Goal: Transaction & Acquisition: Purchase product/service

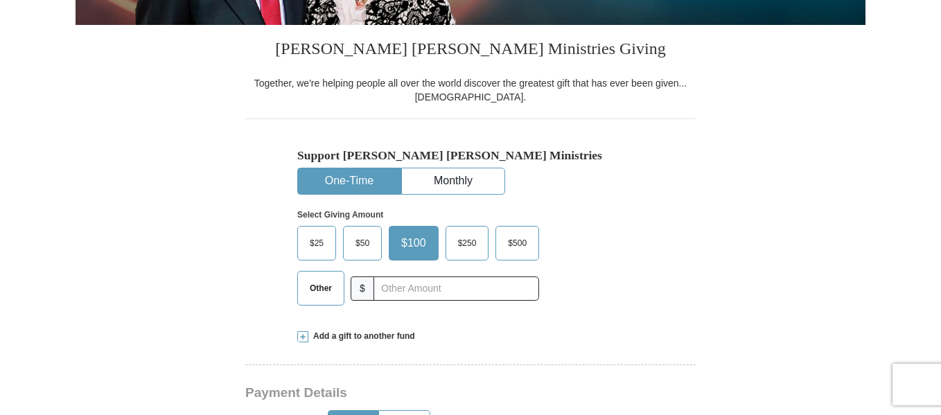
scroll to position [347, 0]
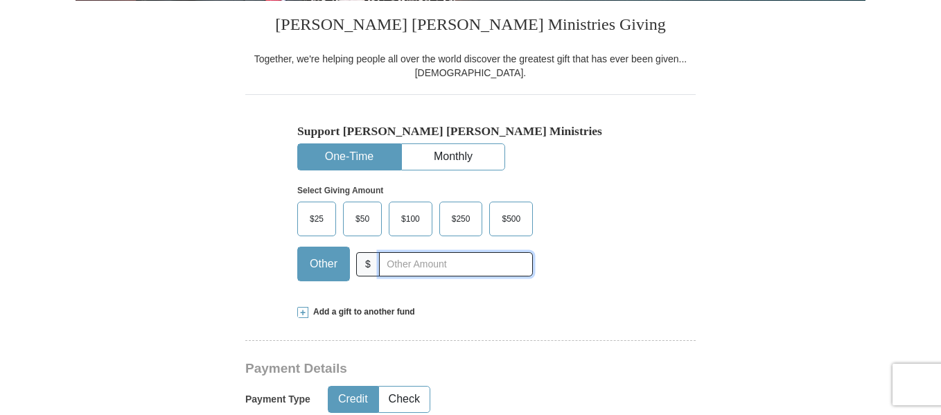
click at [401, 272] on input "text" at bounding box center [456, 264] width 154 height 24
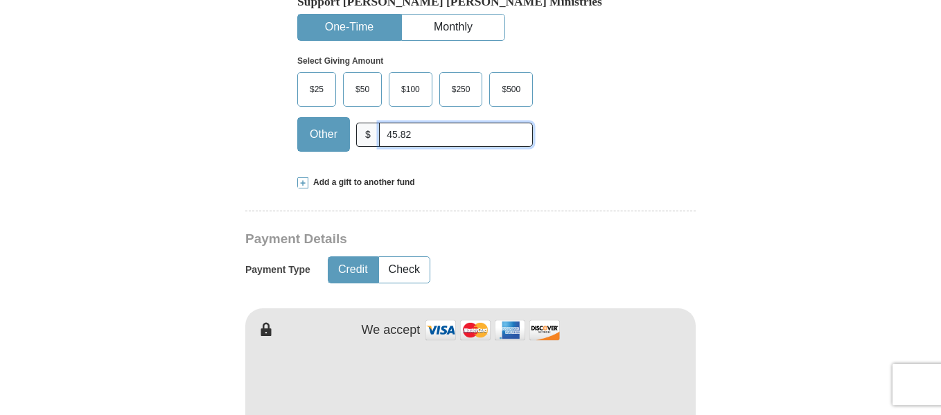
scroll to position [485, 0]
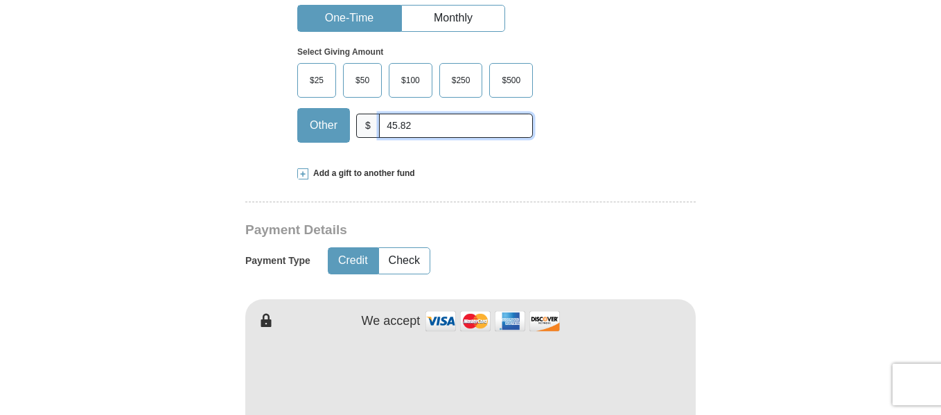
type input "45.82"
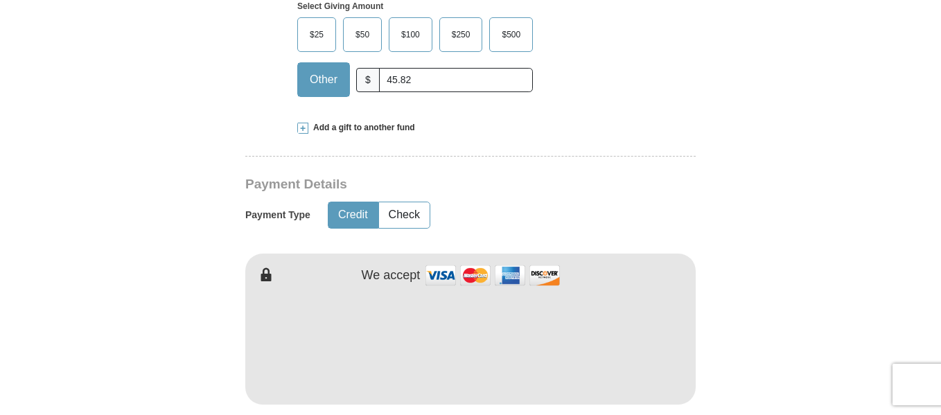
scroll to position [554, 0]
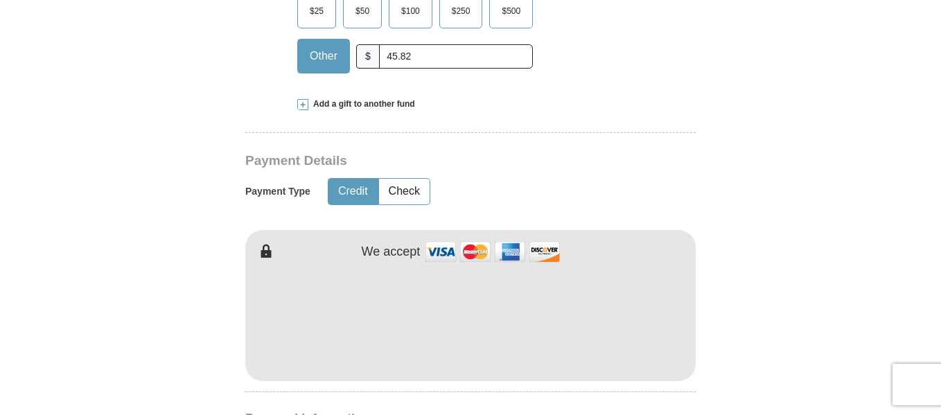
click at [364, 204] on button "Credit" at bounding box center [353, 192] width 49 height 26
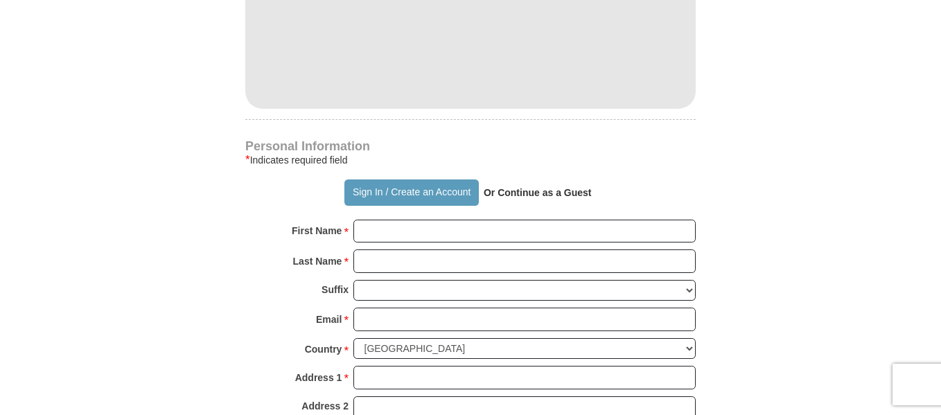
scroll to position [832, 0]
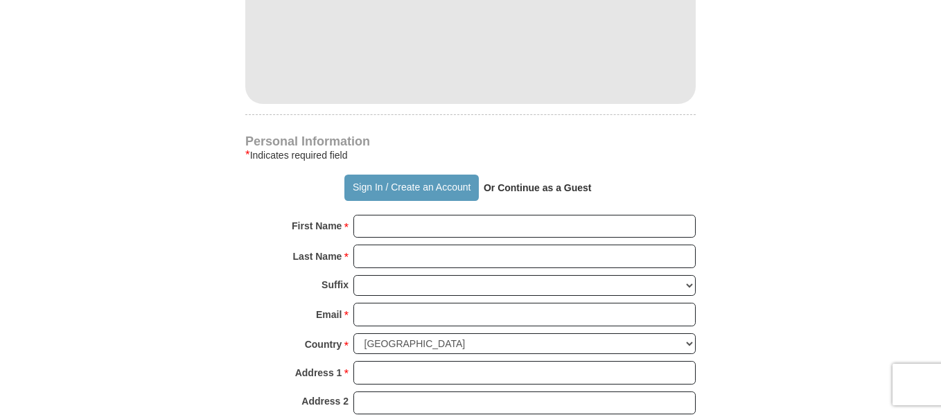
click at [556, 193] on strong "Or Continue as a Guest" at bounding box center [538, 187] width 108 height 11
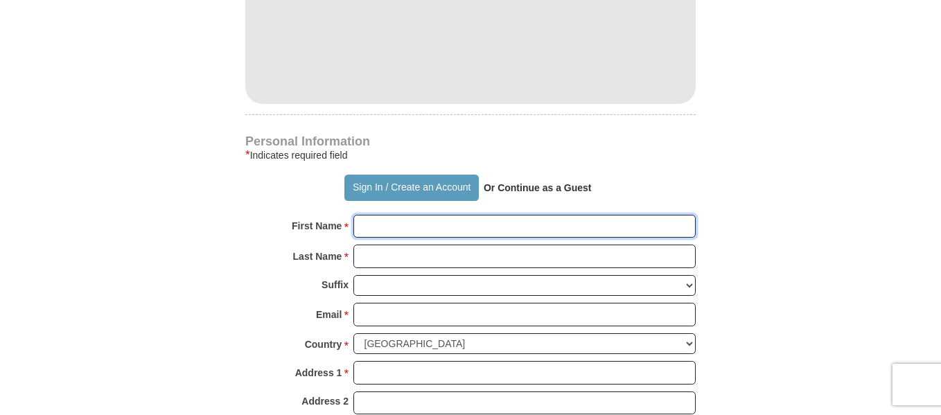
click at [442, 238] on input "First Name *" at bounding box center [524, 227] width 342 height 24
type input "[PERSON_NAME]"
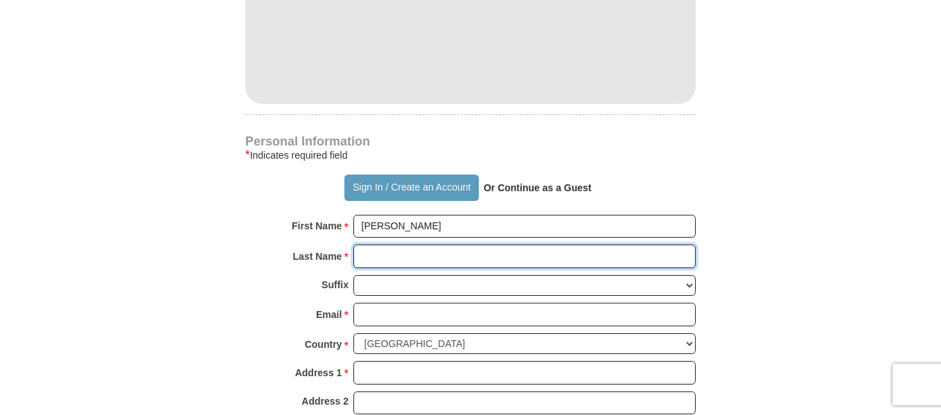
click at [392, 268] on input "Last Name *" at bounding box center [524, 257] width 342 height 24
type input "Hill"
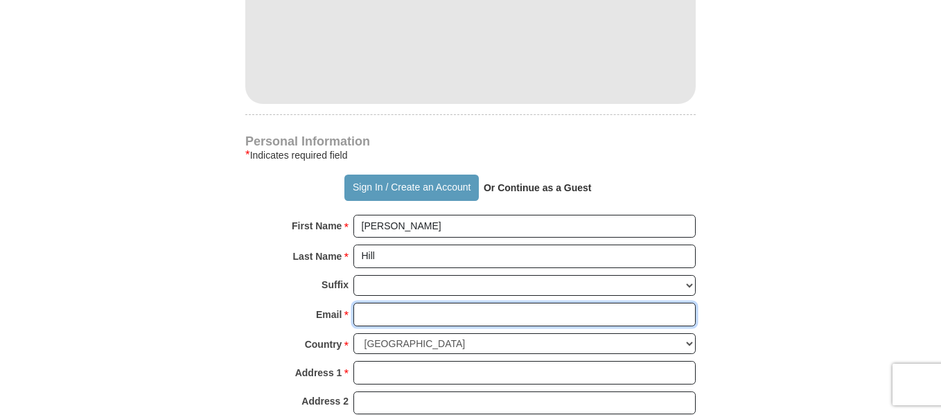
click at [410, 326] on input "Email *" at bounding box center [524, 315] width 342 height 24
type input "[EMAIL_ADDRESS][DOMAIN_NAME]"
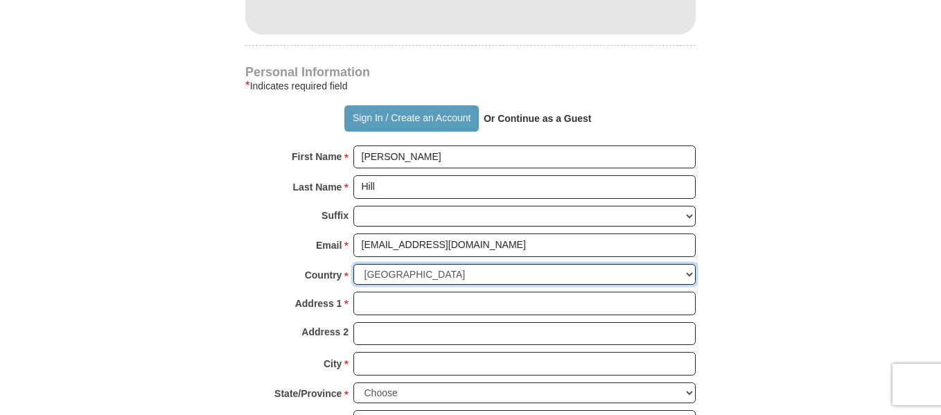
click at [433, 286] on select "[GEOGRAPHIC_DATA] [GEOGRAPHIC_DATA] [GEOGRAPHIC_DATA] [GEOGRAPHIC_DATA] [GEOGRA…" at bounding box center [524, 274] width 342 height 21
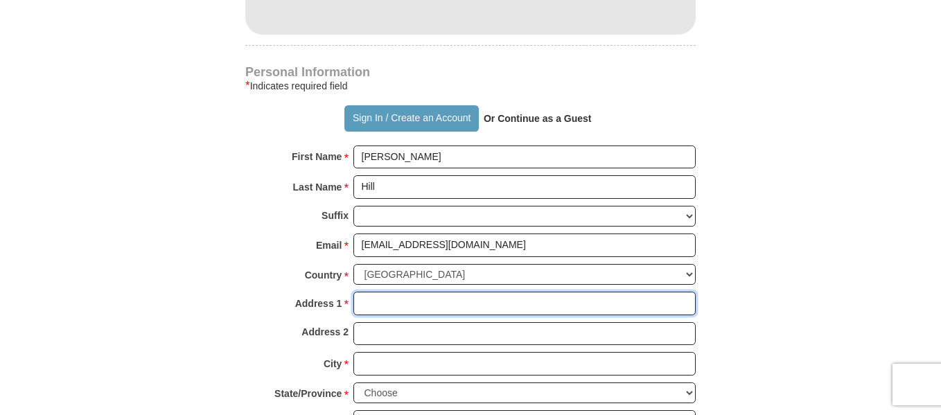
click at [386, 315] on input "Address 1 *" at bounding box center [524, 304] width 342 height 24
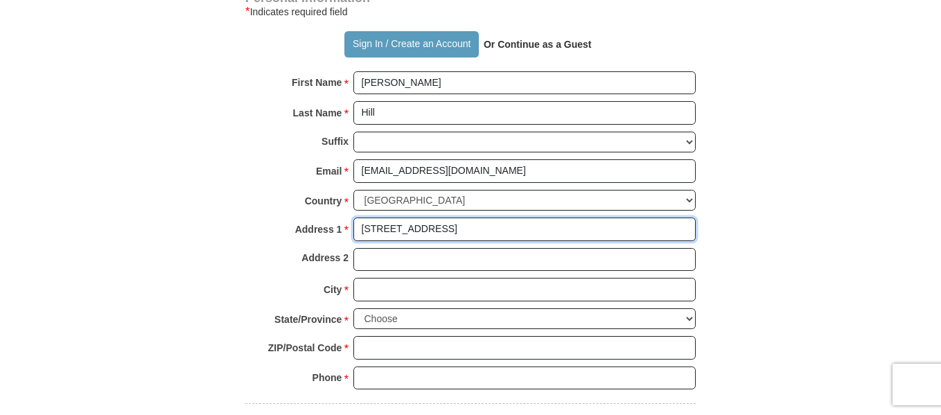
scroll to position [1040, 0]
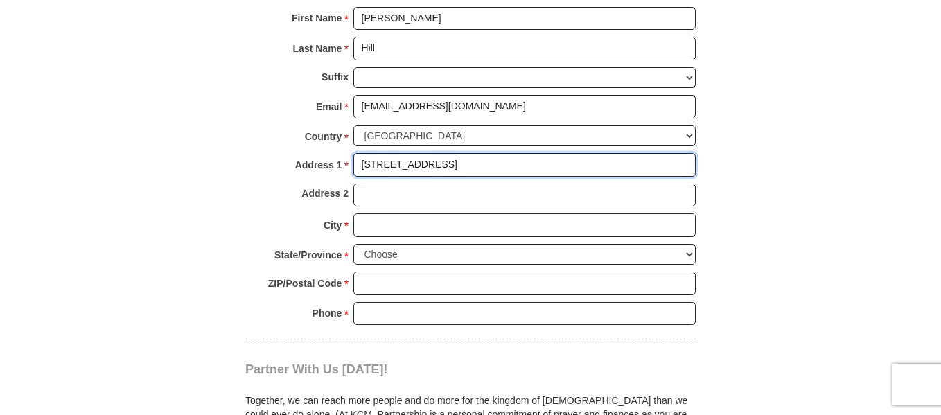
type input "[STREET_ADDRESS]"
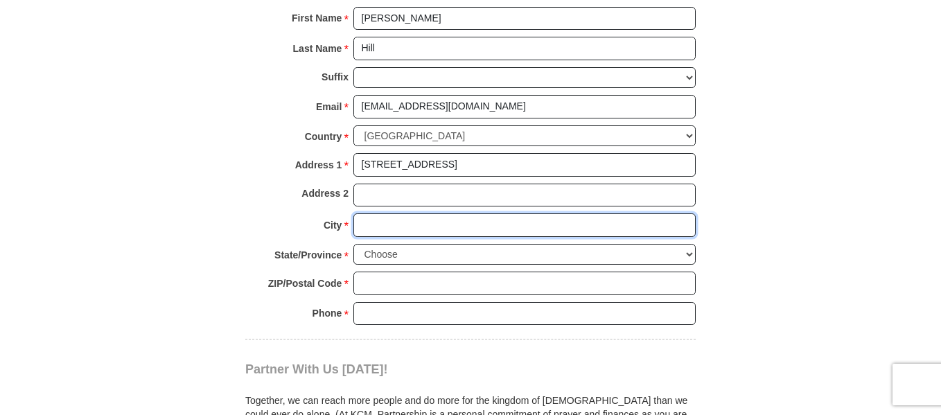
click at [383, 237] on input "City *" at bounding box center [524, 225] width 342 height 24
type input "[GEOGRAPHIC_DATA][PERSON_NAME]"
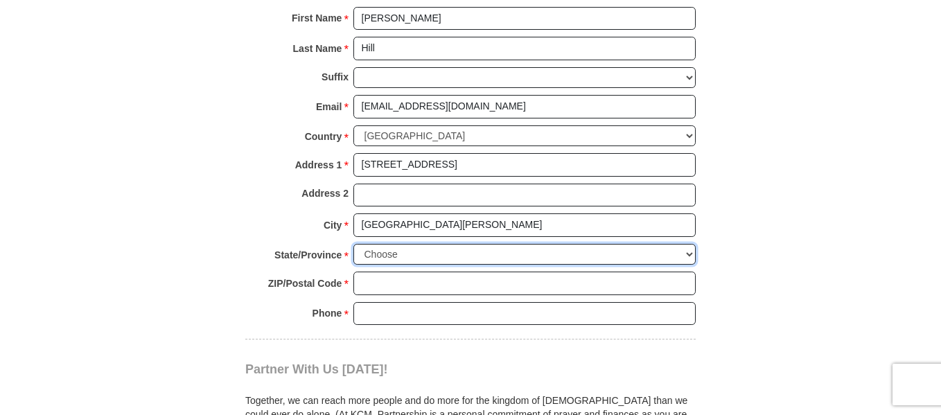
click at [686, 265] on select "Choose [US_STATE] [US_STATE] [US_STATE] [US_STATE] [US_STATE] Armed Forces Amer…" at bounding box center [524, 254] width 342 height 21
select select "CA"
click at [353, 265] on select "Choose [US_STATE] [US_STATE] [US_STATE] [US_STATE] [US_STATE] Armed Forces Amer…" at bounding box center [524, 254] width 342 height 21
click at [401, 295] on input "ZIP/Postal Code *" at bounding box center [524, 284] width 342 height 24
type input "95742"
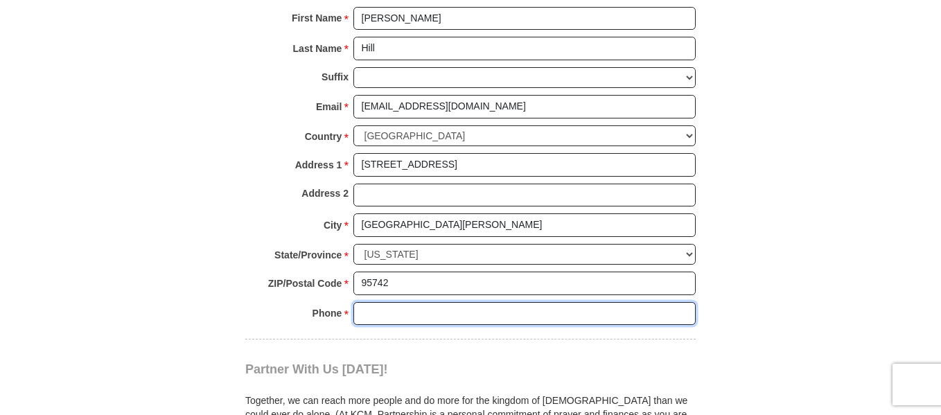
click at [390, 326] on input "Phone * *" at bounding box center [524, 314] width 342 height 24
type input "8318699275"
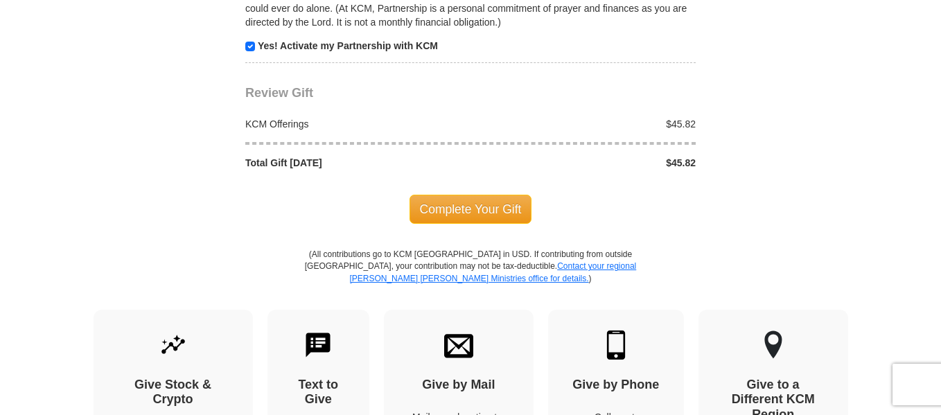
scroll to position [1456, 0]
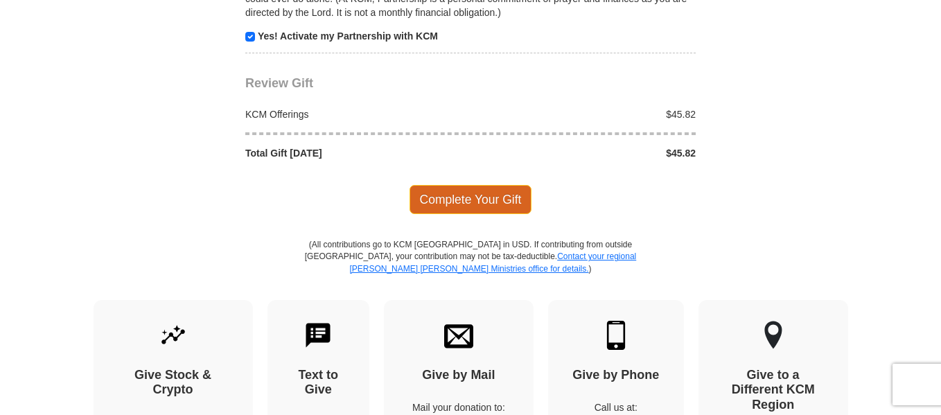
click at [455, 214] on span "Complete Your Gift" at bounding box center [471, 199] width 123 height 29
